Goal: Information Seeking & Learning: Learn about a topic

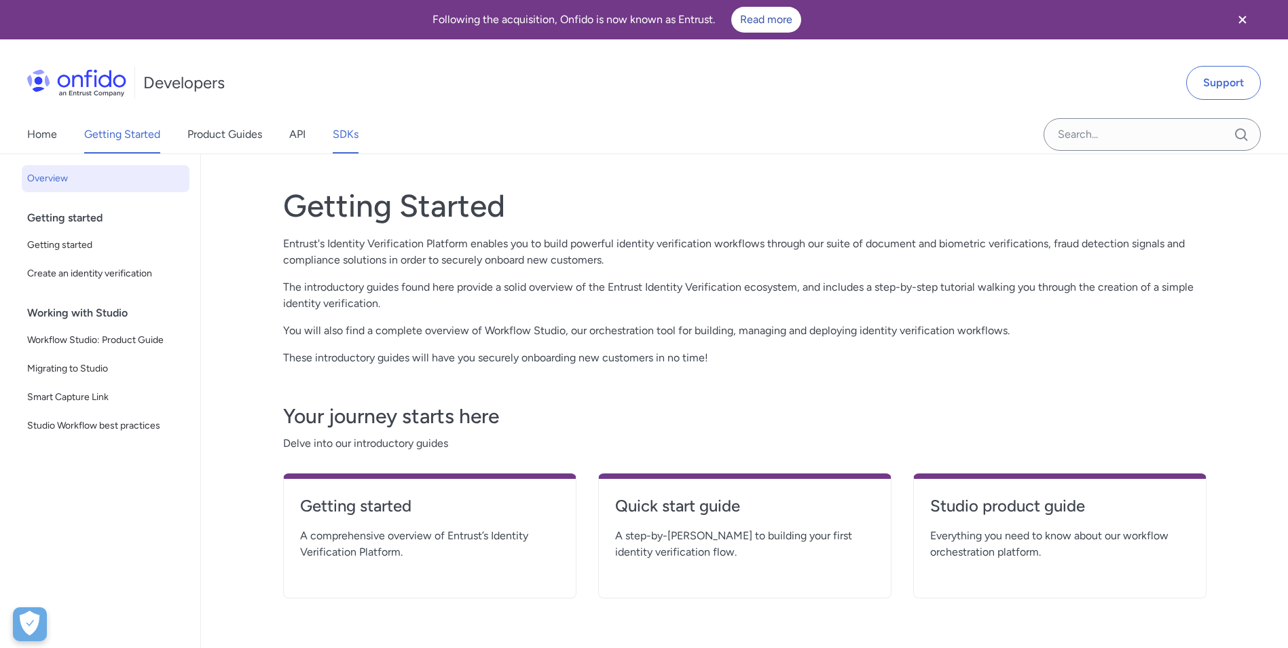
click at [355, 131] on link "SDKs" at bounding box center [346, 134] width 26 height 38
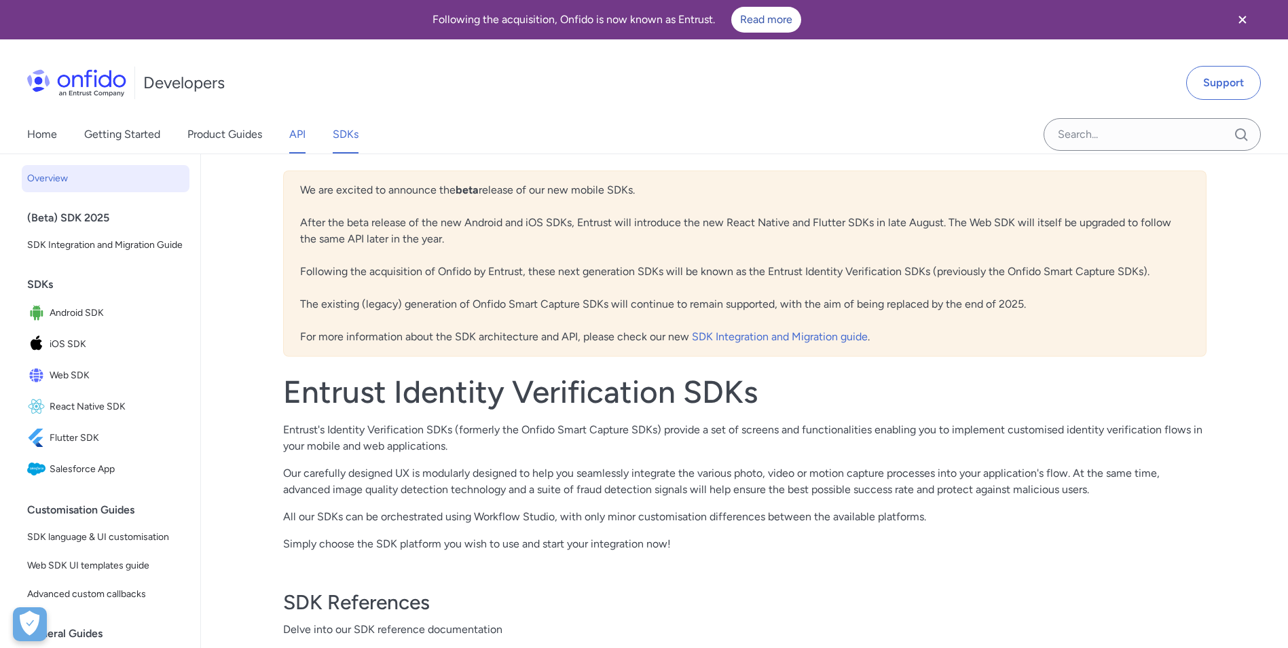
click at [293, 131] on link "API" at bounding box center [297, 134] width 16 height 38
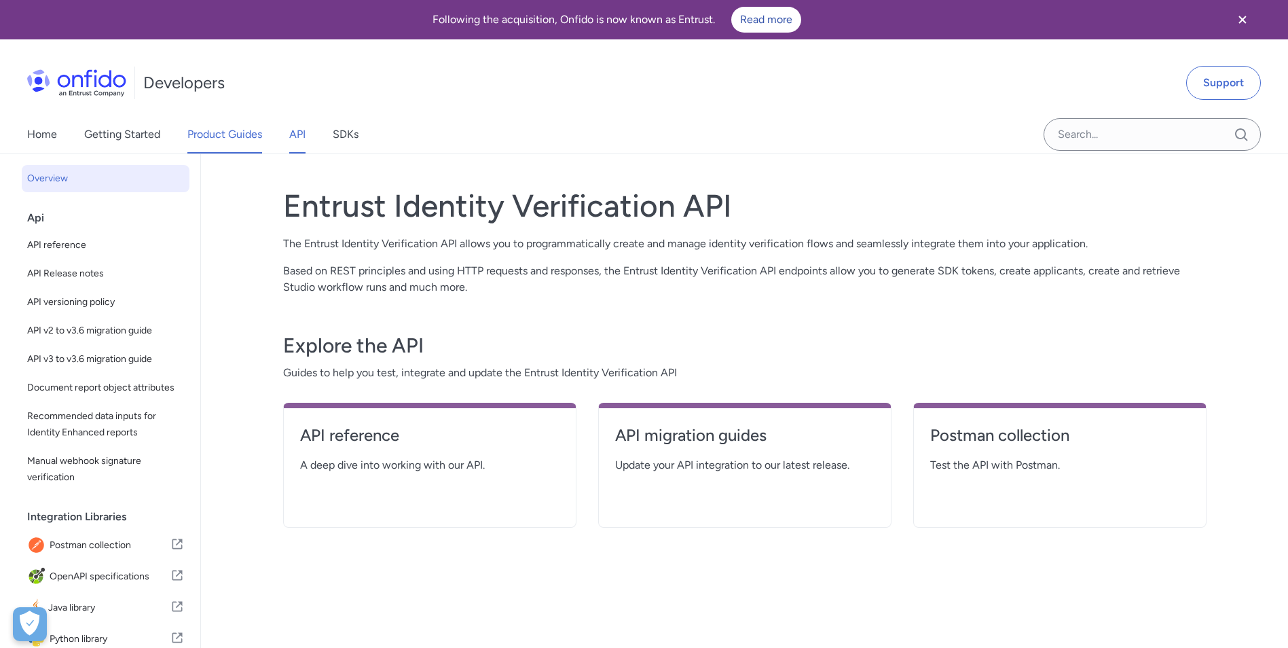
click at [217, 137] on link "Product Guides" at bounding box center [224, 134] width 75 height 38
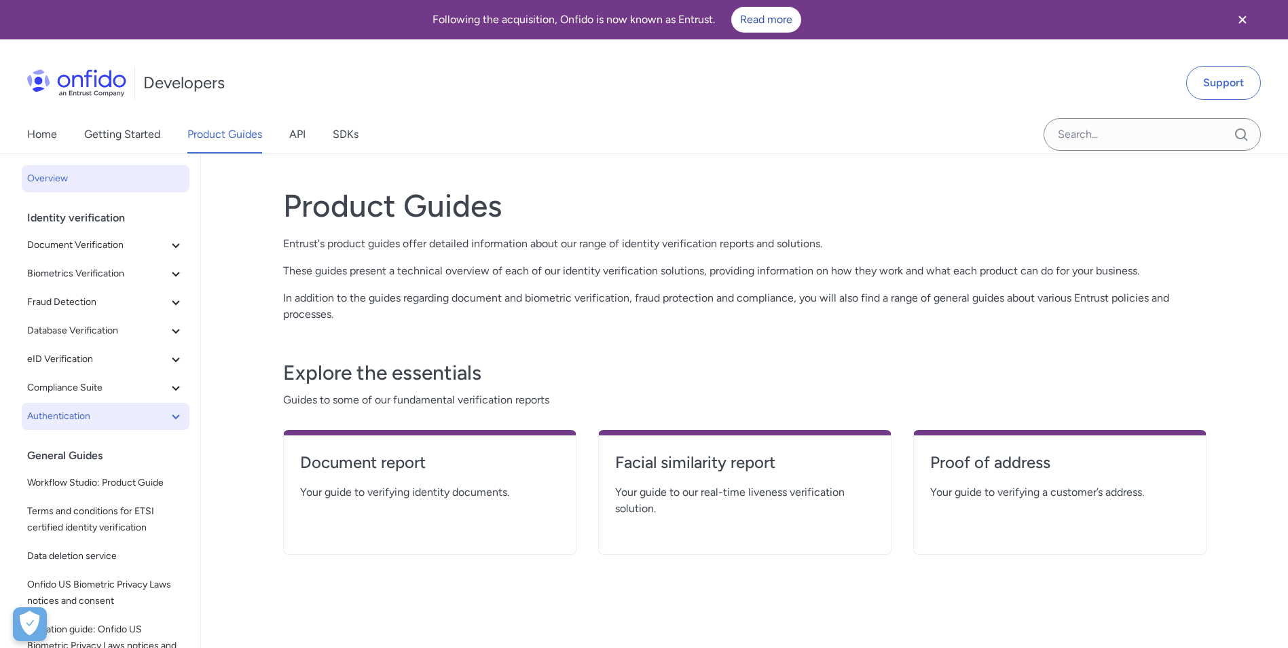
click at [92, 414] on span "Authentication" at bounding box center [97, 416] width 141 height 16
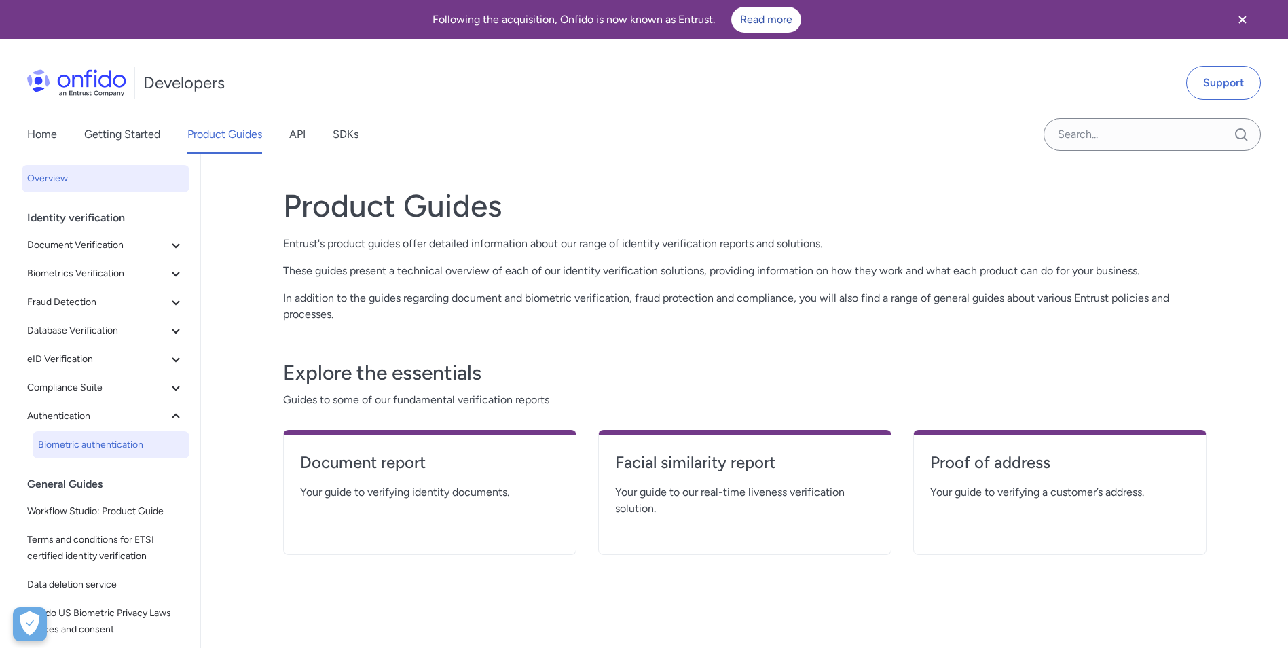
click at [94, 446] on span "Biometric authentication" at bounding box center [111, 445] width 146 height 16
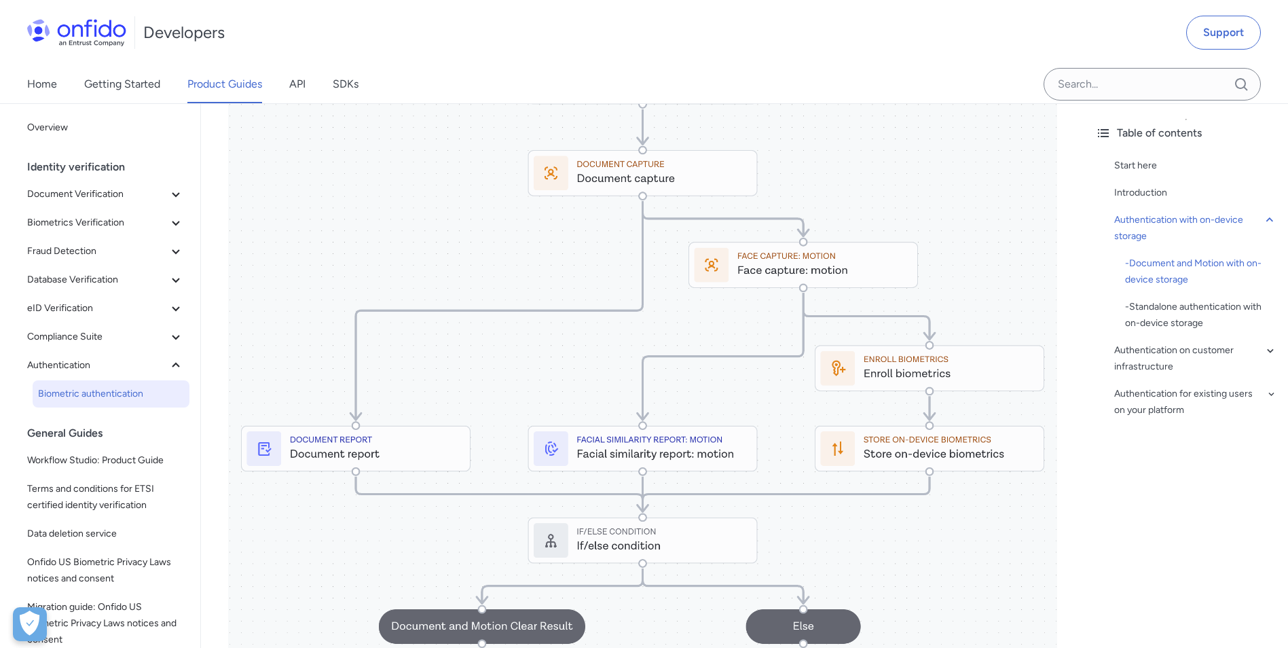
scroll to position [951, 0]
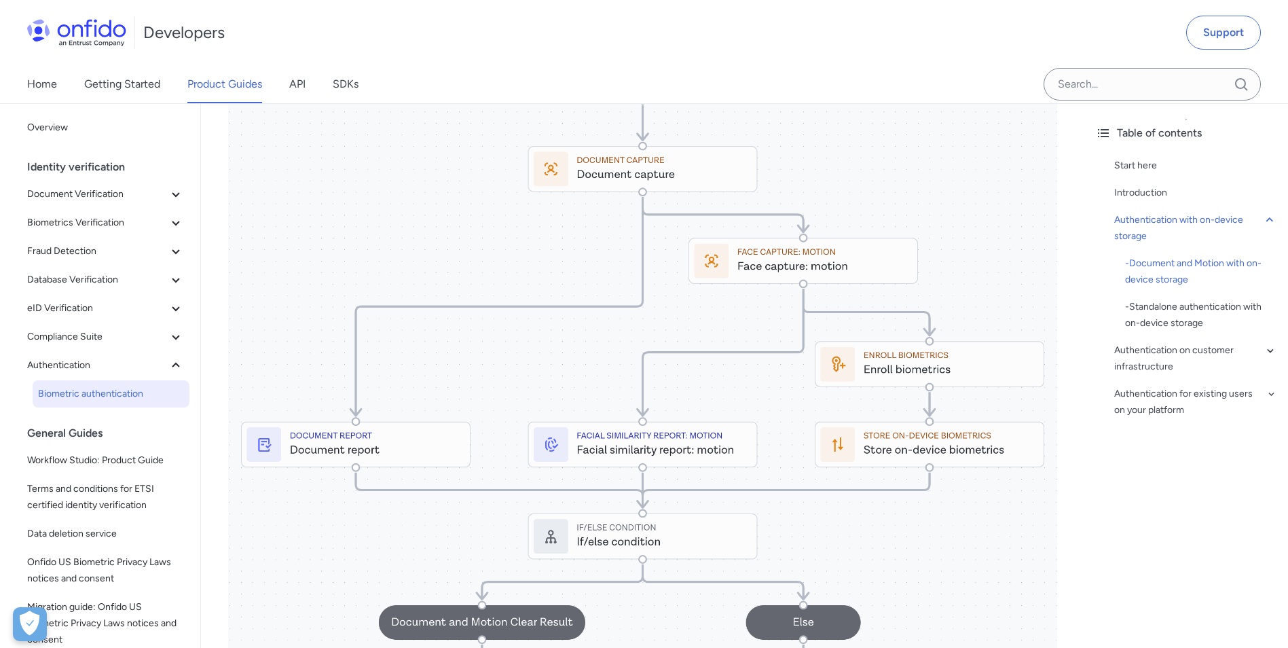
click at [551, 344] on img at bounding box center [642, 401] width 829 height 740
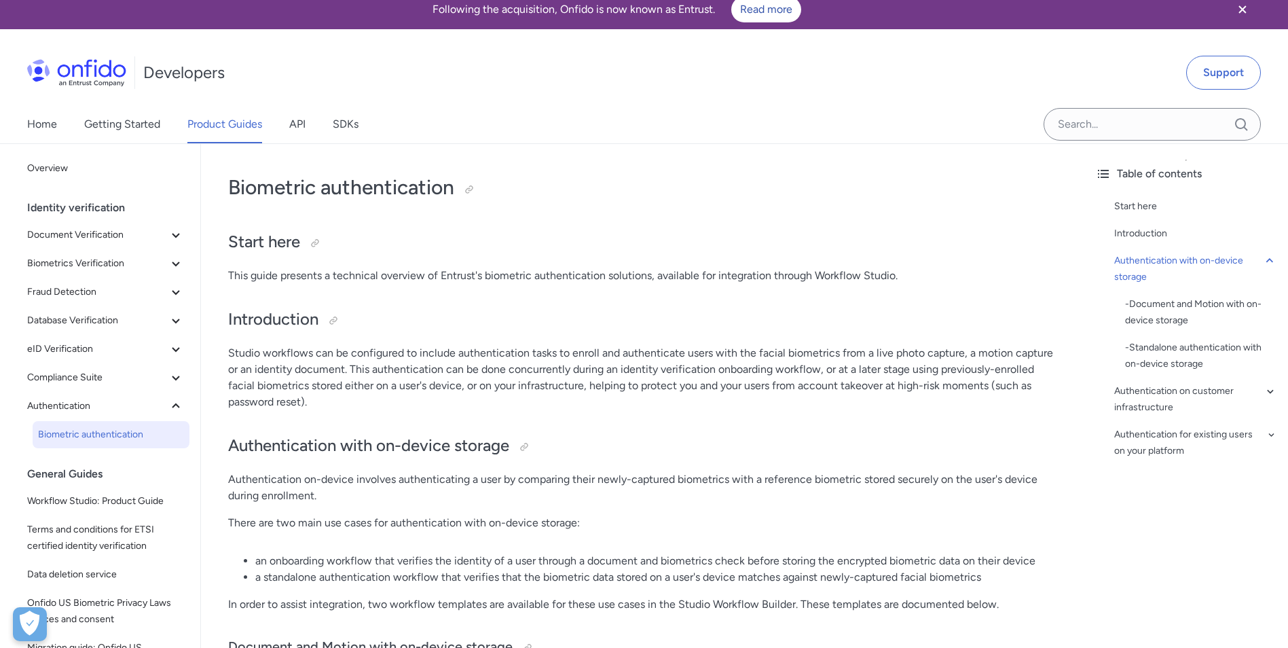
scroll to position [0, 0]
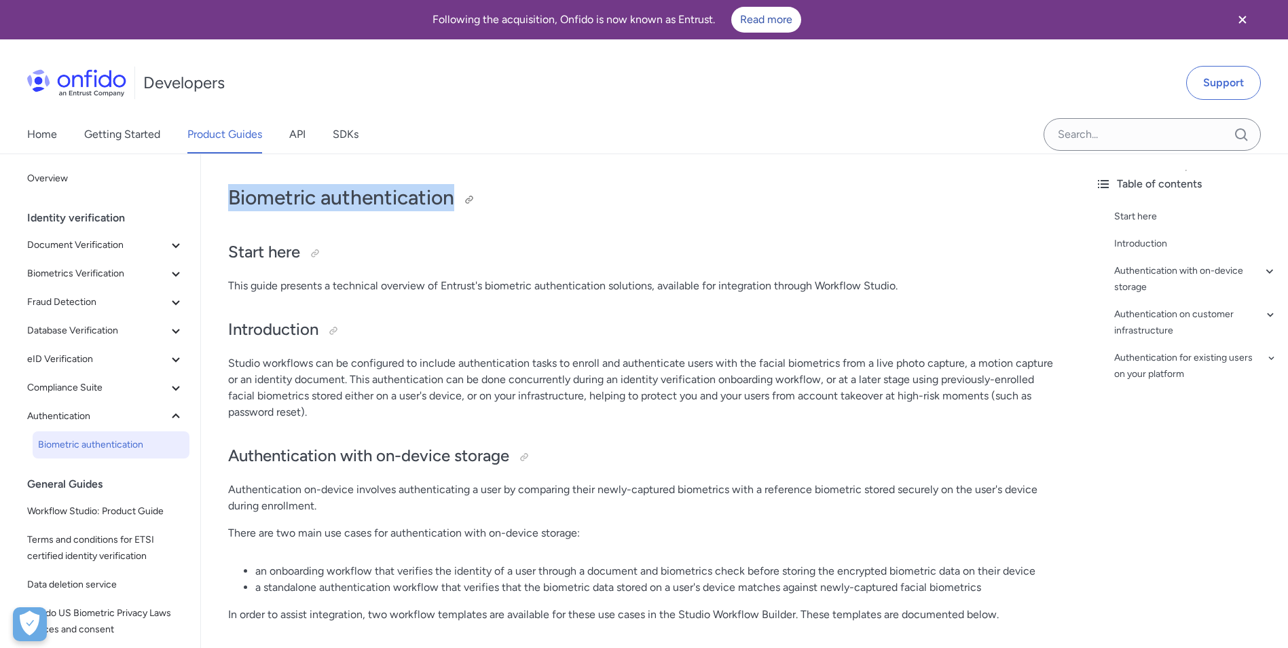
drag, startPoint x: 230, startPoint y: 203, endPoint x: 453, endPoint y: 186, distance: 223.4
click at [453, 186] on h1 "Biometric authentication" at bounding box center [642, 197] width 829 height 27
copy h1 "Biometric authentication"
